Goal: Obtain resource: Obtain resource

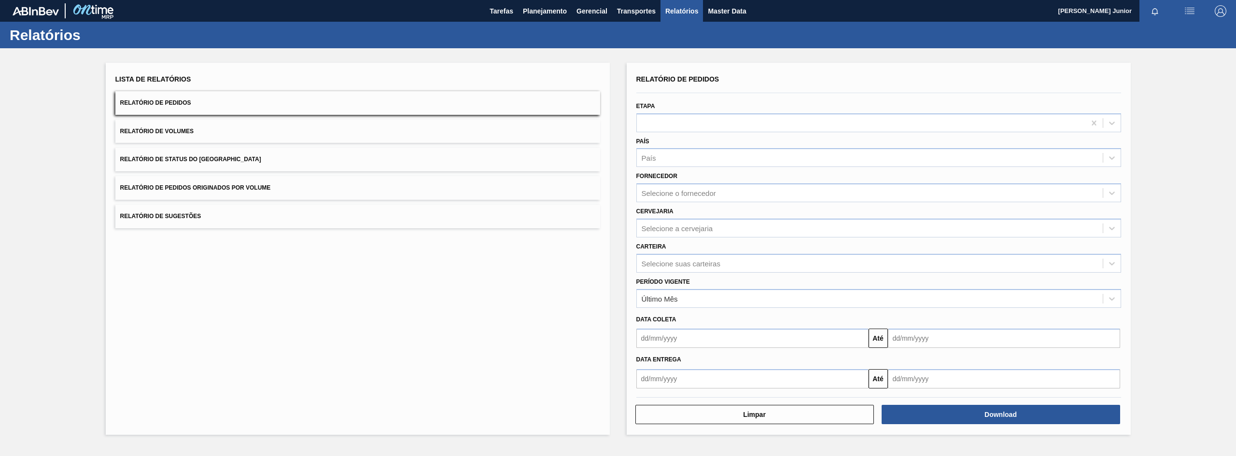
click at [243, 187] on span "Relatório de Pedidos Originados por Volume" at bounding box center [195, 187] width 151 height 7
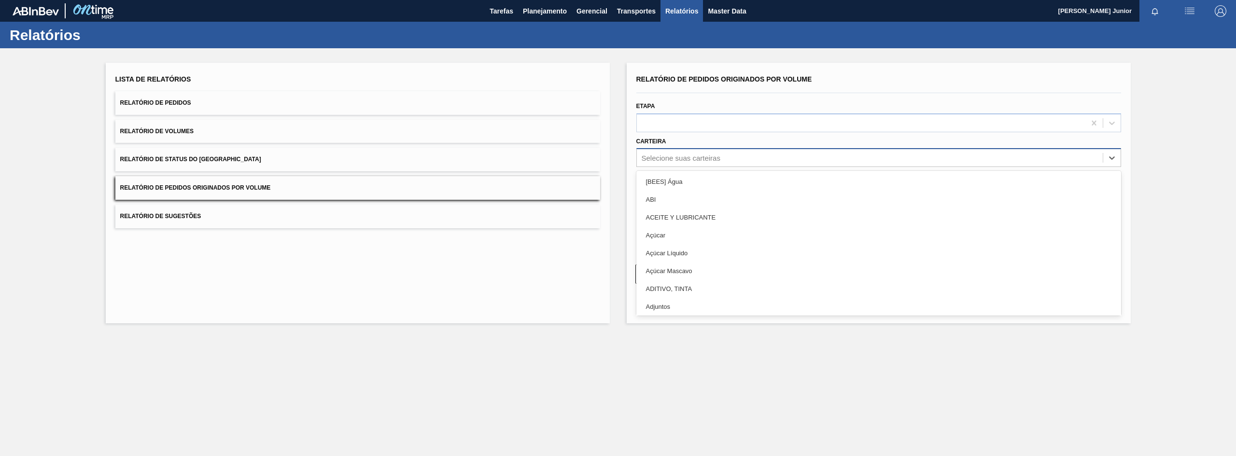
click at [680, 155] on div "Selecione suas carteiras" at bounding box center [681, 158] width 79 height 8
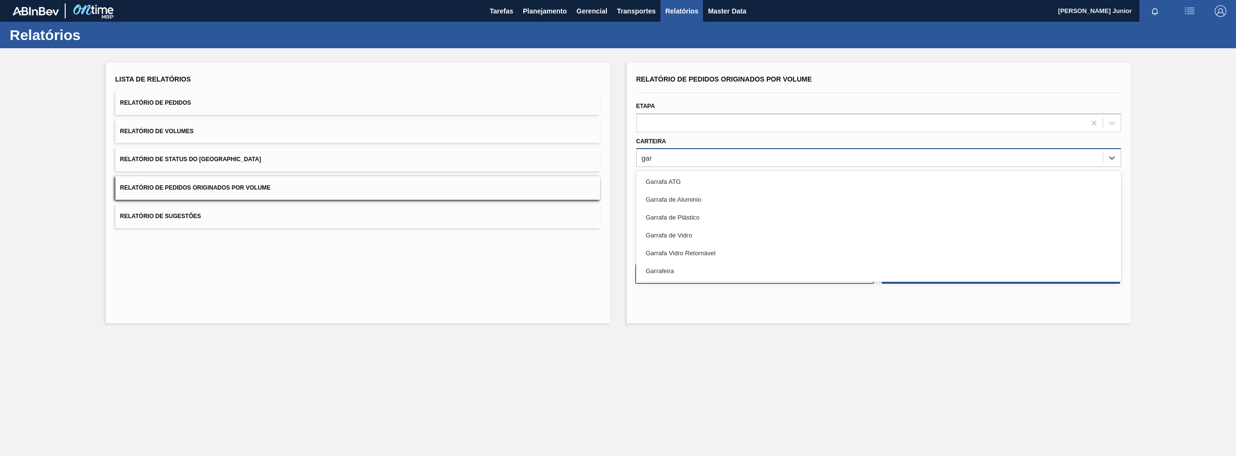
type input "garr"
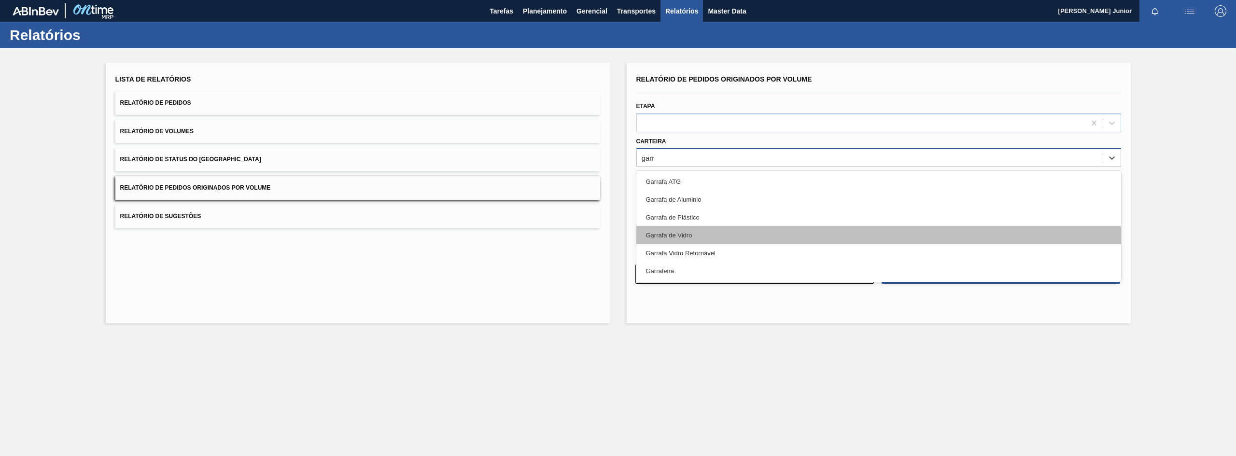
click at [682, 228] on div "Garrafa de Vidro" at bounding box center [878, 235] width 485 height 18
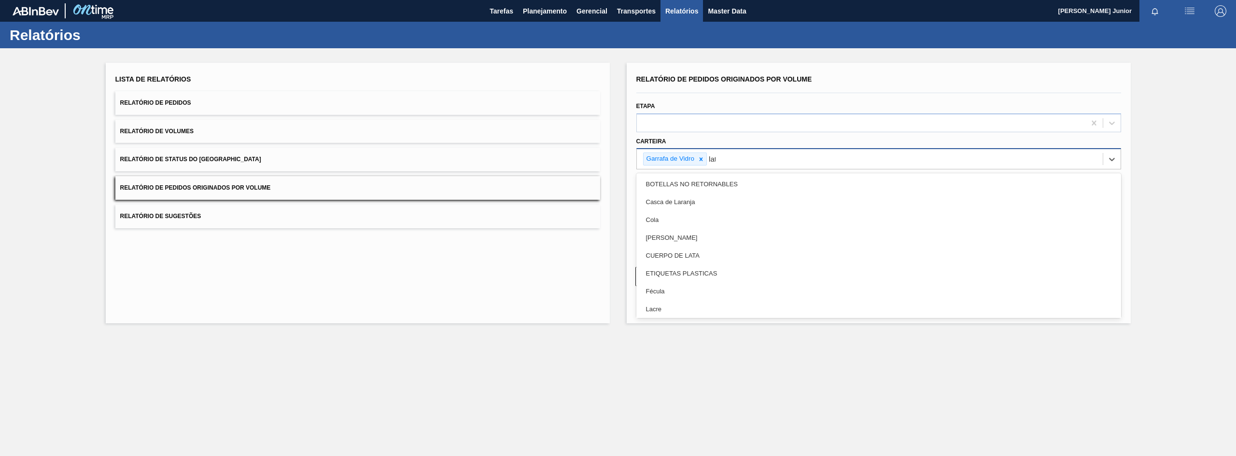
type input "lata"
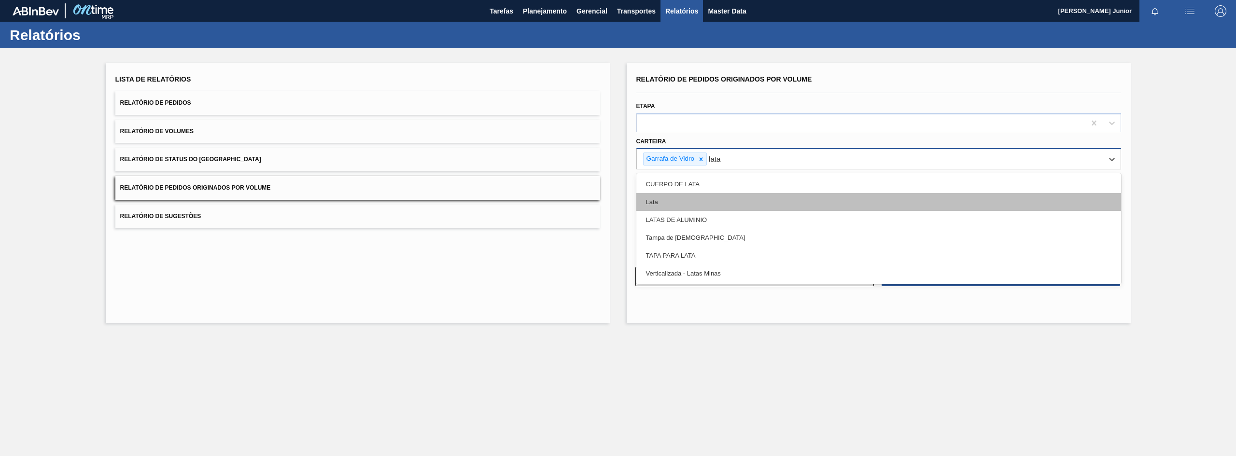
click at [717, 196] on div "Lata" at bounding box center [878, 202] width 485 height 18
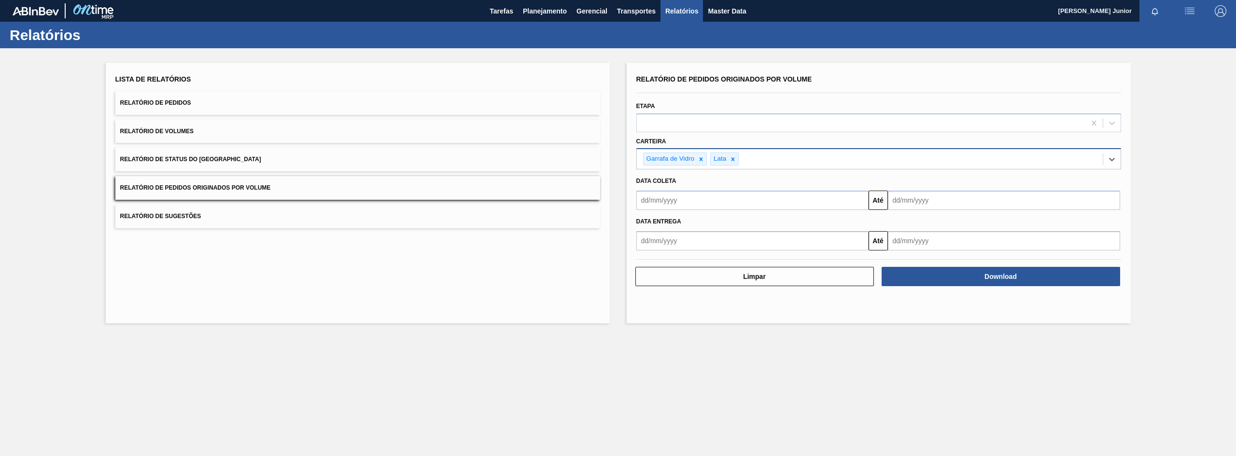
type input "a"
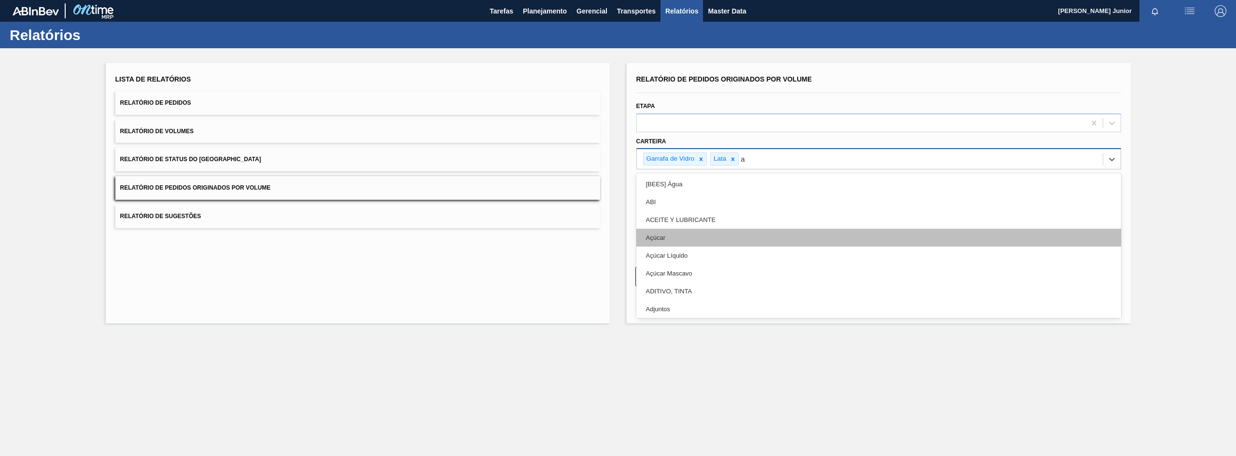
click at [690, 242] on div "Açúcar" at bounding box center [878, 238] width 485 height 18
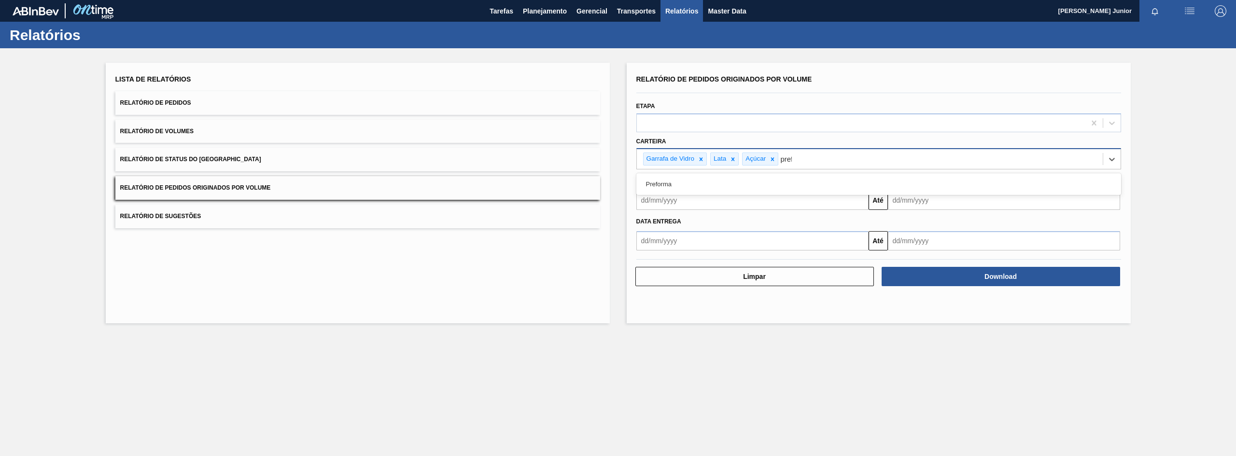
type input "prefo"
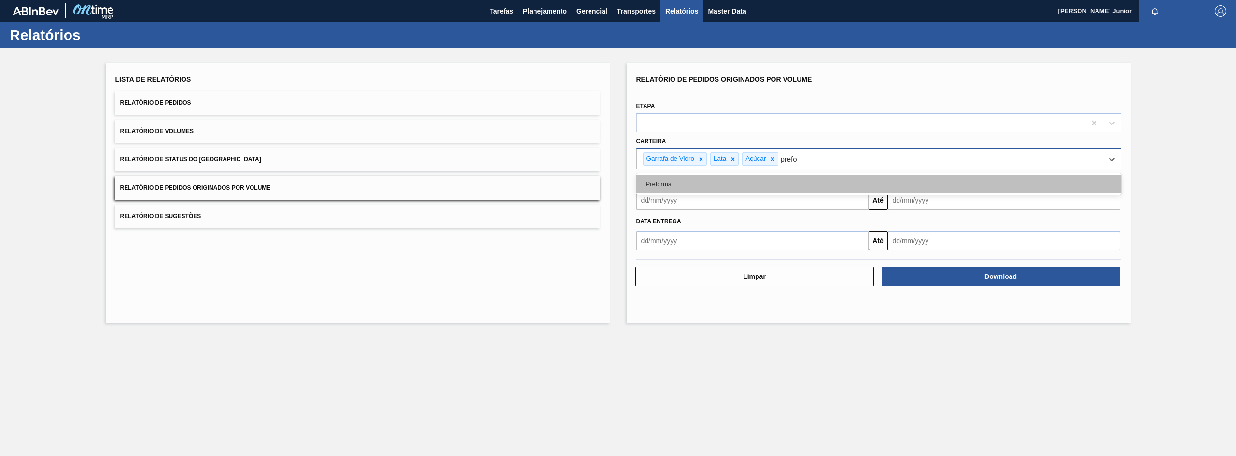
click at [778, 185] on div "Preforma" at bounding box center [878, 184] width 485 height 18
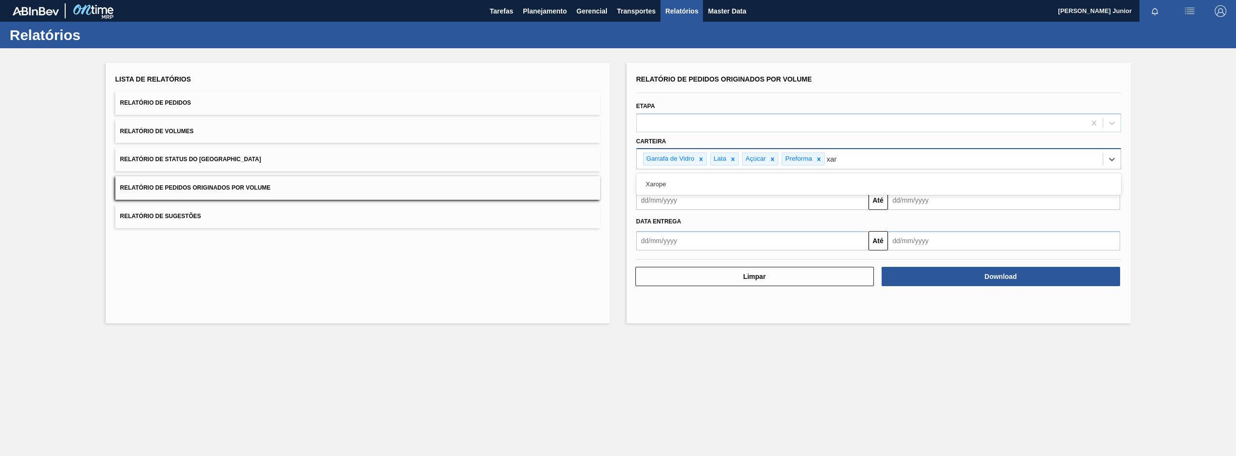
type input "xaro"
click at [778, 185] on div "Xarope" at bounding box center [878, 184] width 485 height 18
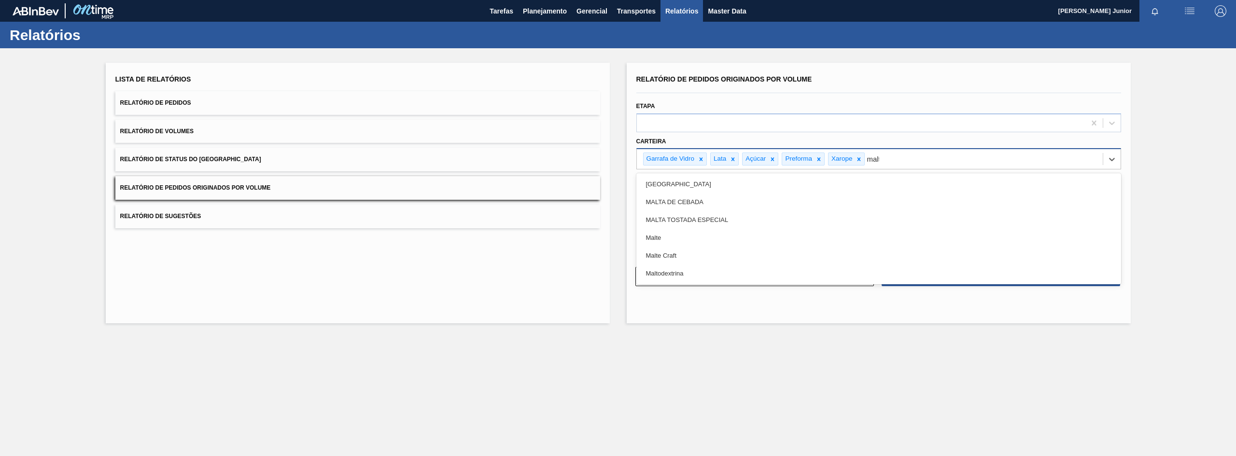
type input "malte"
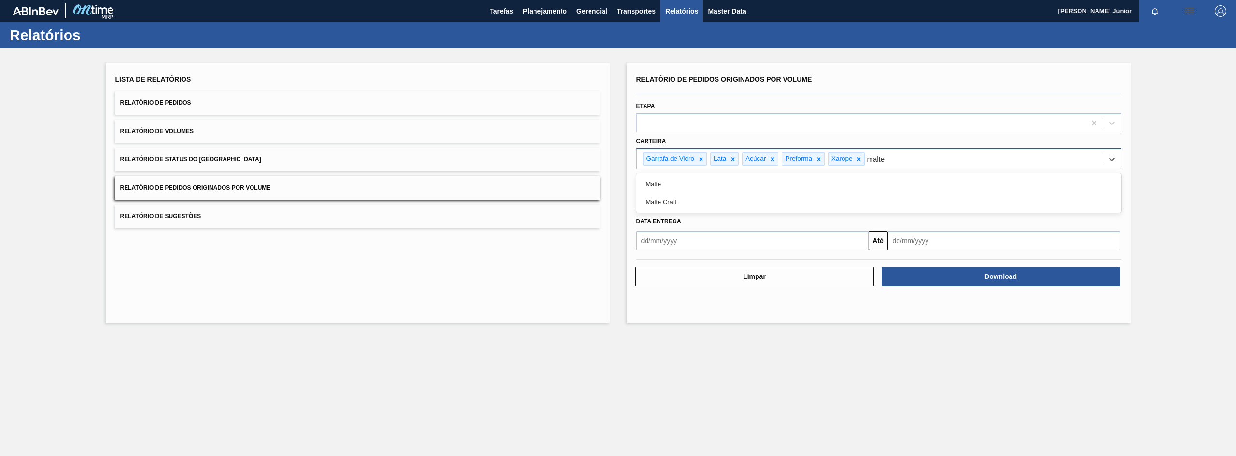
click at [778, 185] on div "Malte" at bounding box center [878, 184] width 485 height 18
click at [748, 205] on input "text" at bounding box center [752, 200] width 232 height 19
click at [647, 222] on button "Previous Month" at bounding box center [645, 223] width 7 height 7
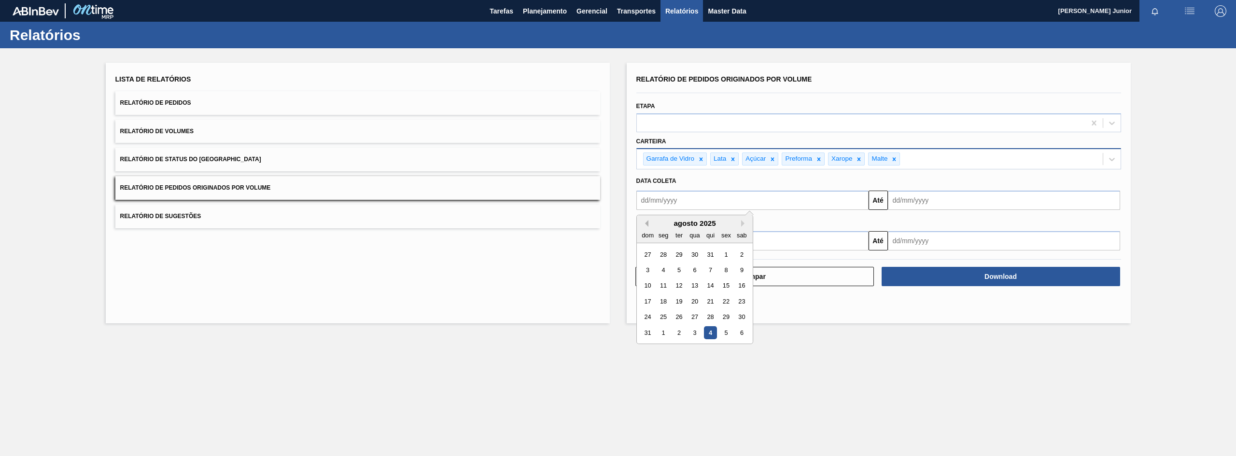
click at [647, 222] on button "Previous Month" at bounding box center [645, 223] width 7 height 7
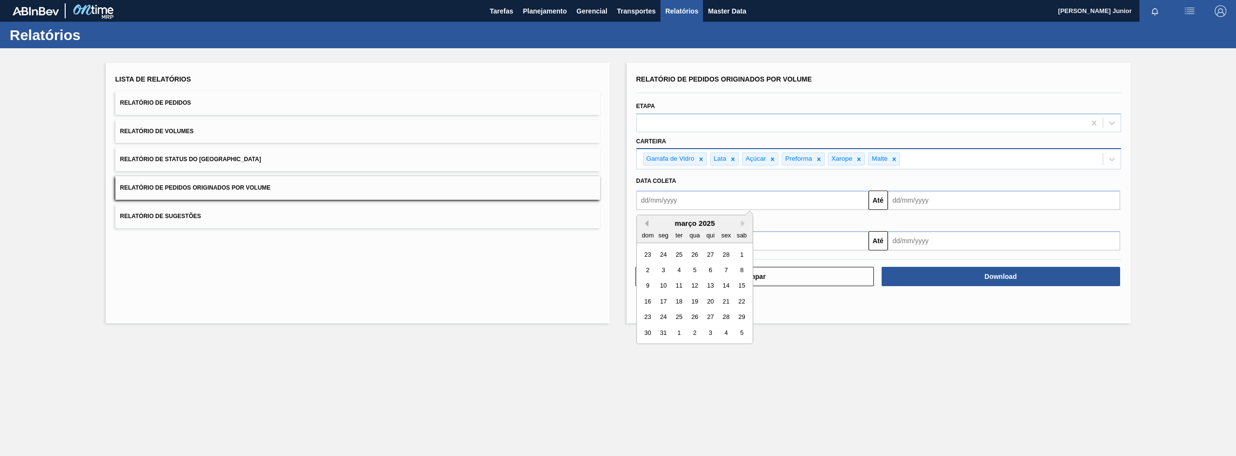
click at [647, 222] on button "Previous Month" at bounding box center [645, 223] width 7 height 7
click at [692, 252] on div "1" at bounding box center [694, 254] width 13 height 13
type input "[DATE]"
click at [963, 199] on input "text" at bounding box center [1004, 200] width 232 height 19
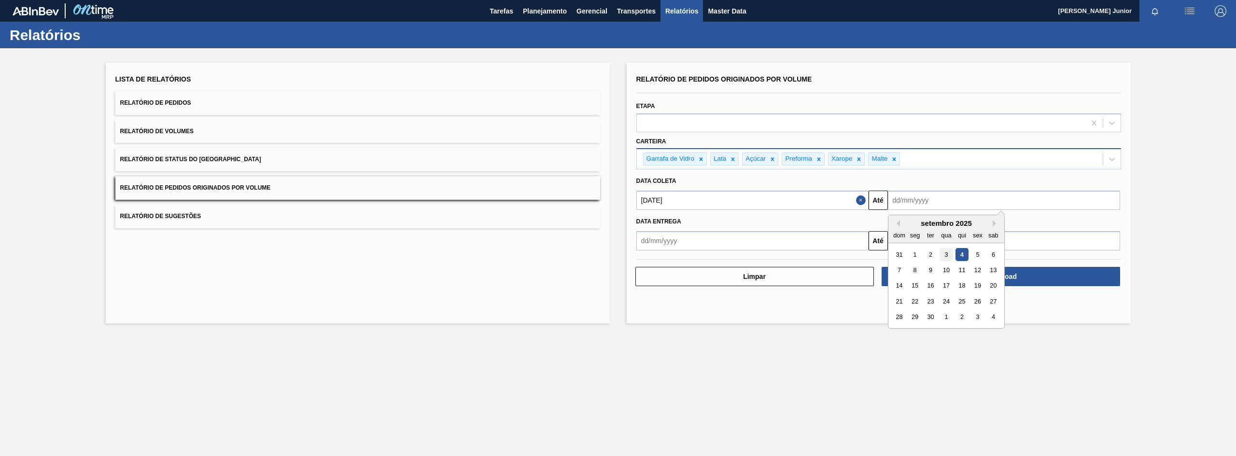
click at [948, 257] on div "3" at bounding box center [946, 254] width 13 height 13
type input "[DATE]"
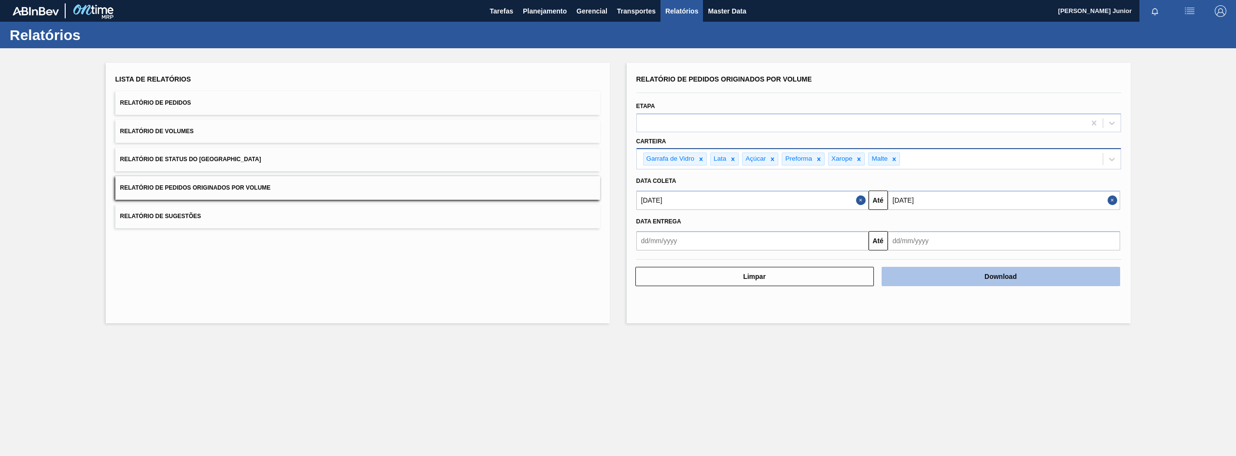
click at [949, 274] on button "Download" at bounding box center [1001, 276] width 239 height 19
